Goal: Use online tool/utility: Use online tool/utility

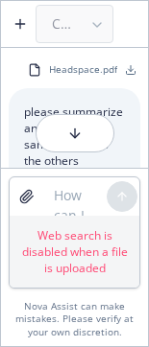
scroll to position [6802, 0]
